Goal: Navigation & Orientation: Go to known website

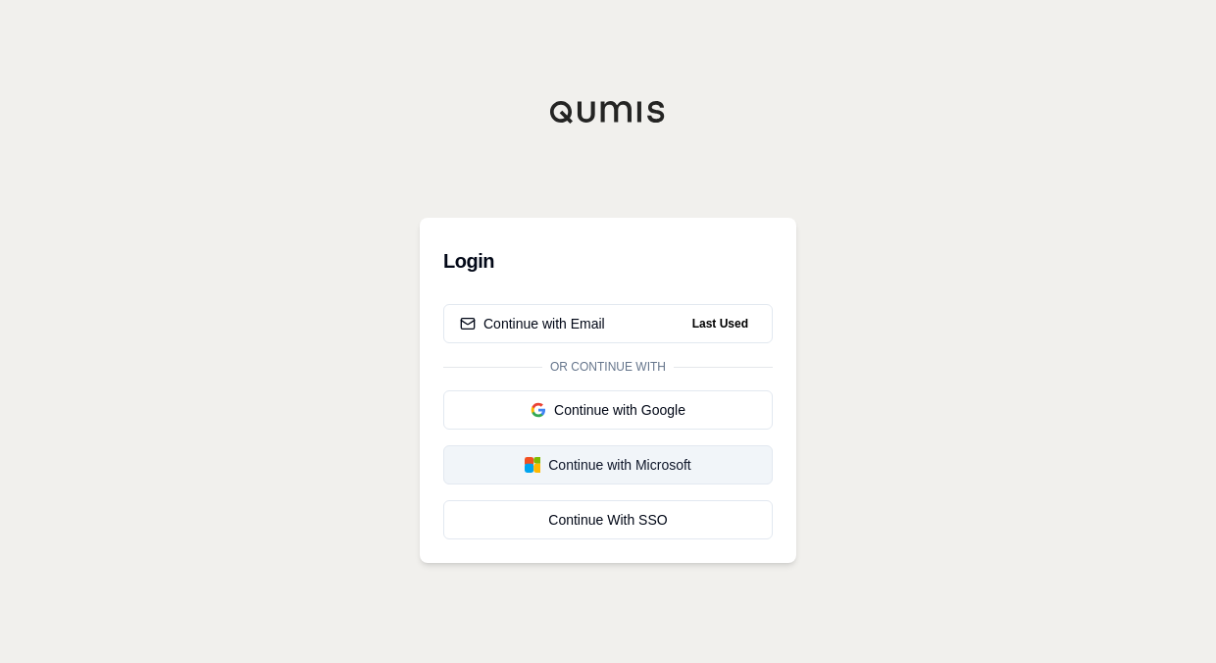
click at [665, 456] on div "Continue with Microsoft" at bounding box center [608, 465] width 296 height 20
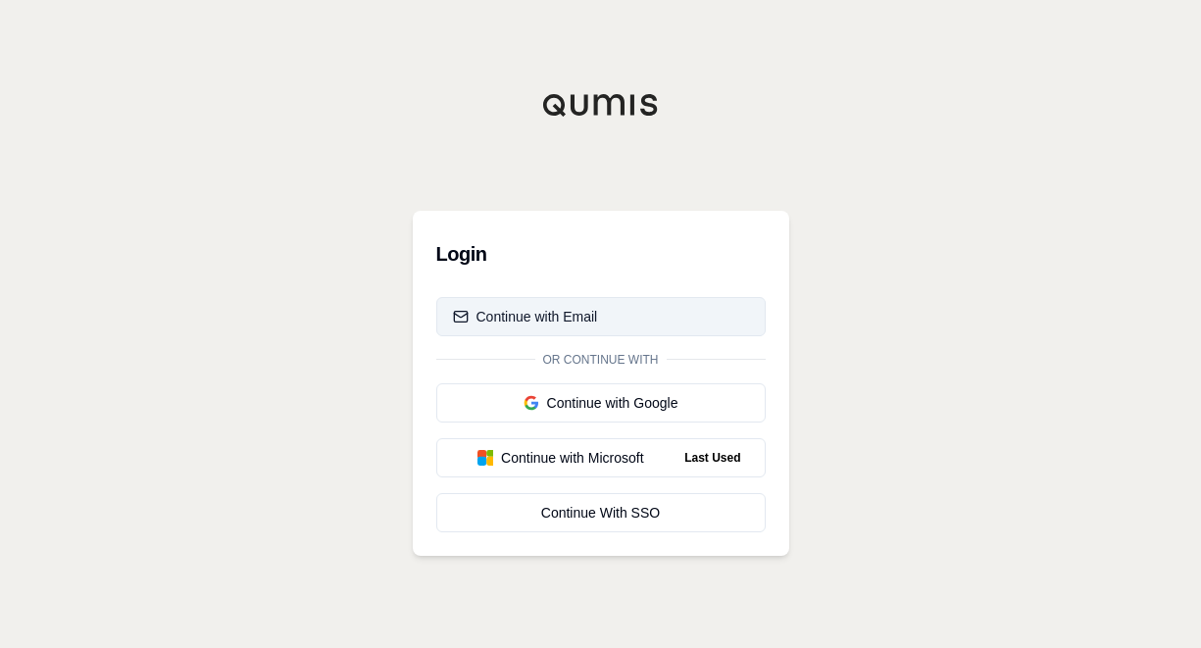
click at [536, 312] on div "Continue with Email" at bounding box center [525, 317] width 145 height 20
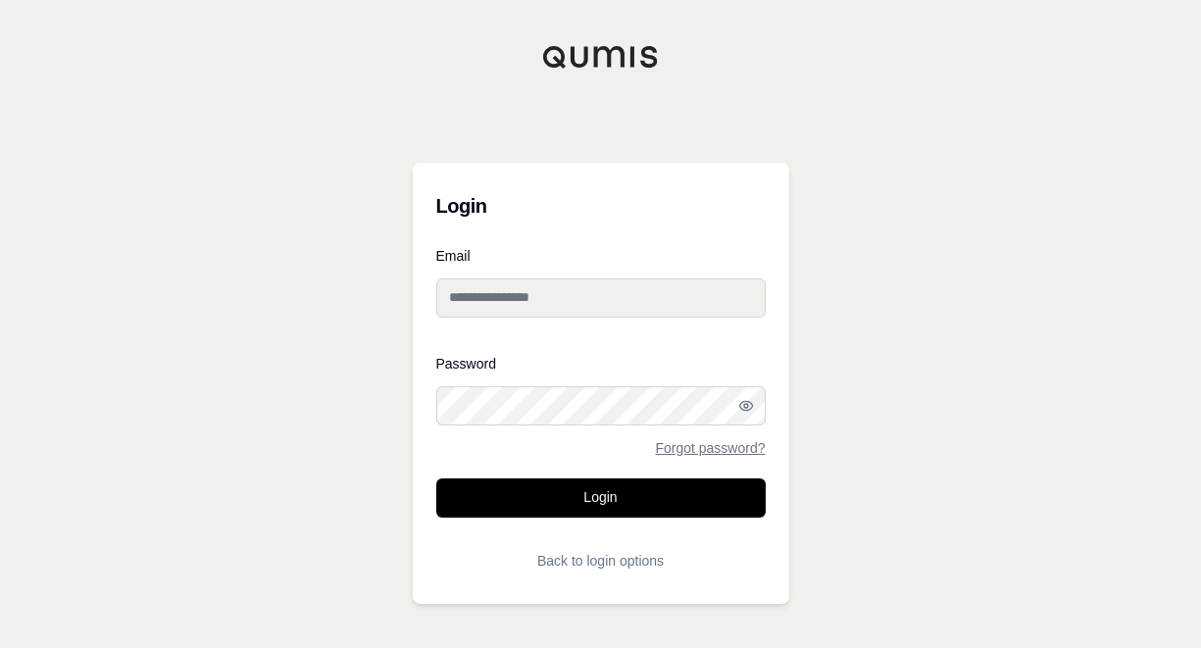
type input "**********"
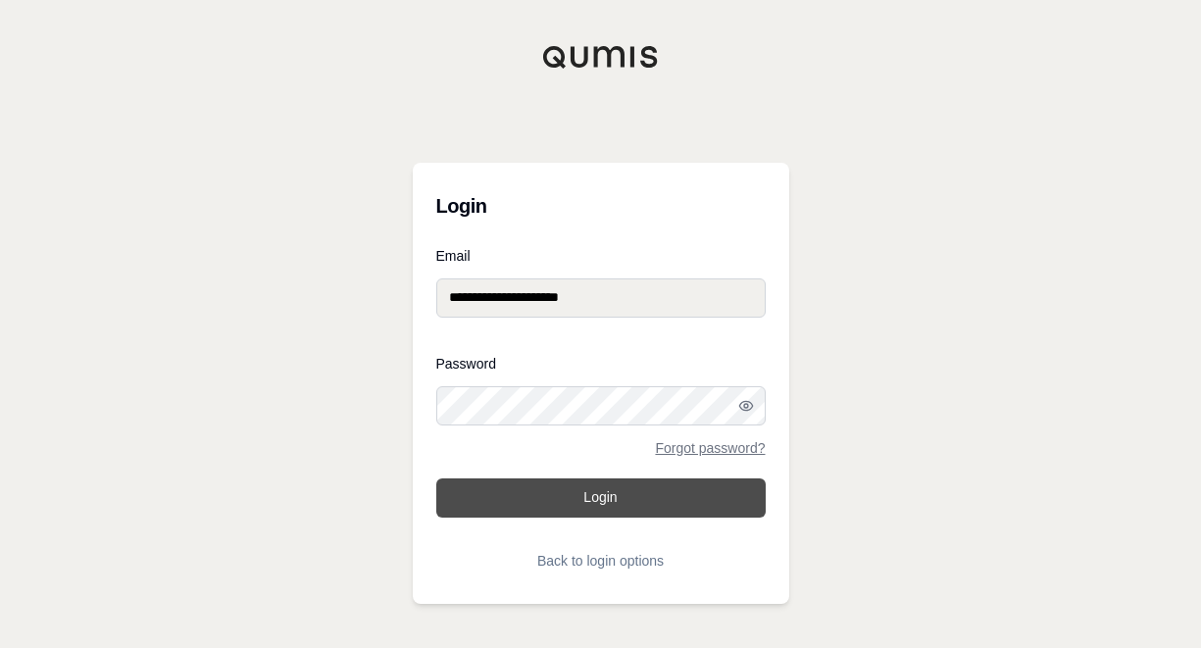
click at [594, 491] on button "Login" at bounding box center [600, 497] width 329 height 39
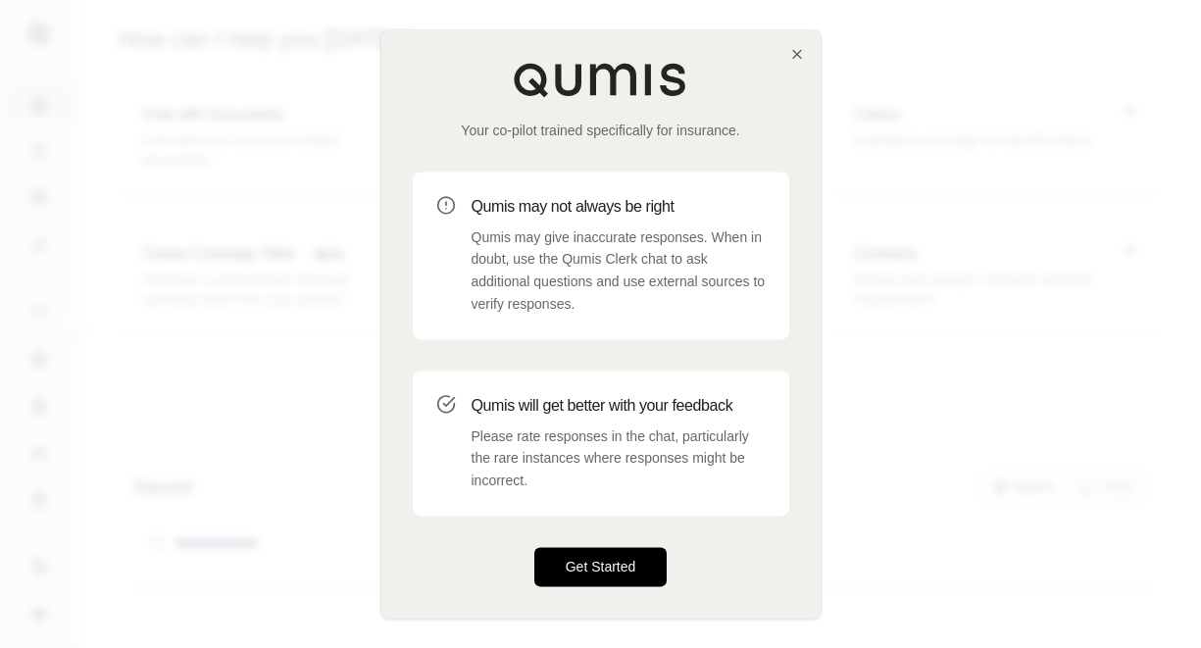
click at [606, 568] on button "Get Started" at bounding box center [600, 566] width 133 height 39
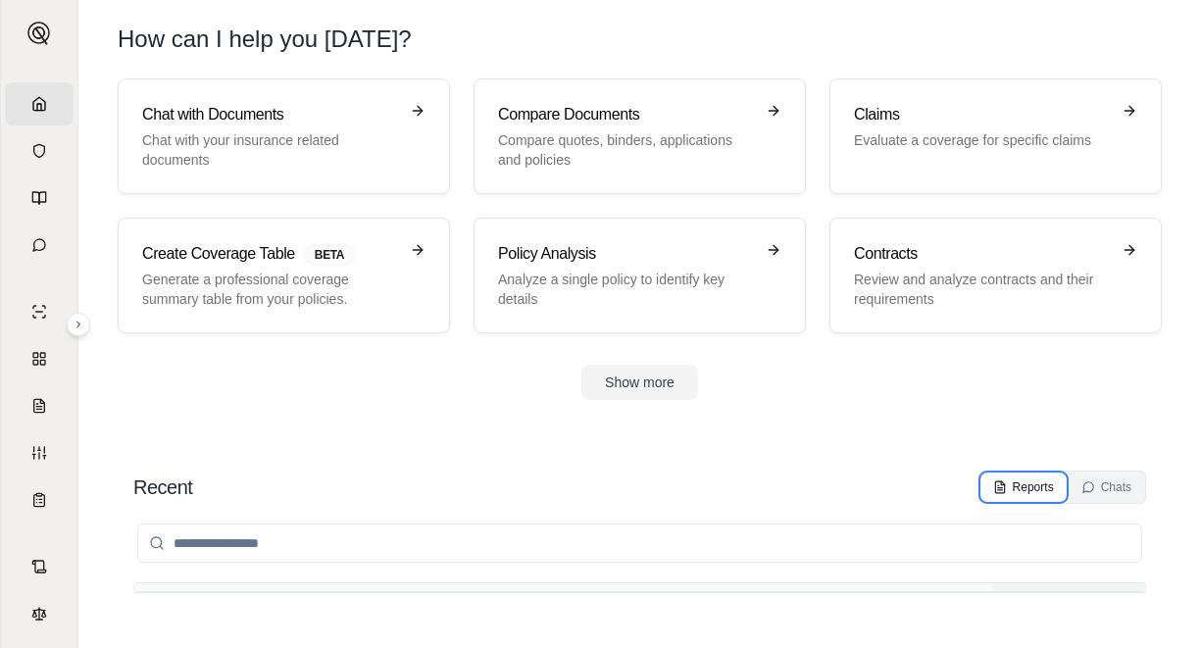
click at [1023, 482] on div "Reports" at bounding box center [1023, 487] width 61 height 16
